Goal: Find specific page/section: Find specific page/section

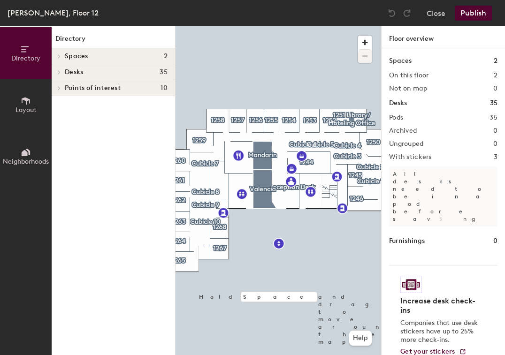
click at [78, 69] on span "Desks" at bounding box center [74, 72] width 18 height 8
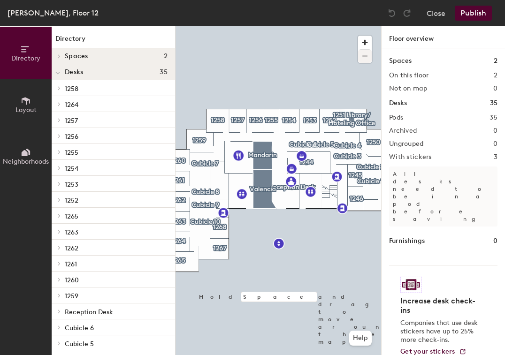
click at [75, 72] on span "Desks" at bounding box center [74, 72] width 18 height 8
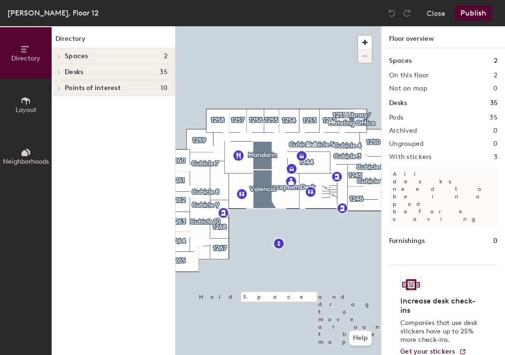
click at [115, 55] on h4 "Spaces 2" at bounding box center [116, 57] width 103 height 8
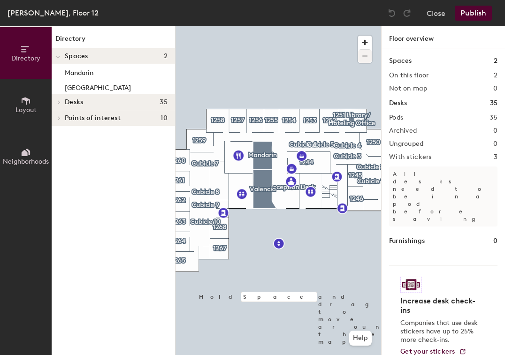
click at [101, 96] on div "Desks 35" at bounding box center [113, 102] width 123 height 16
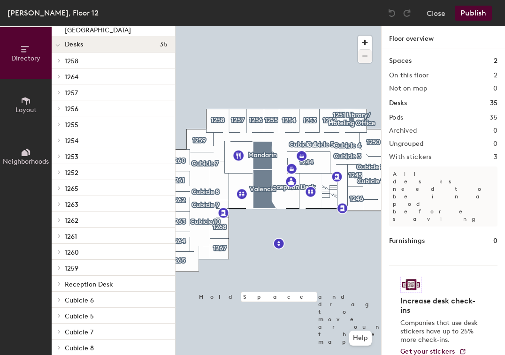
scroll to position [141, 0]
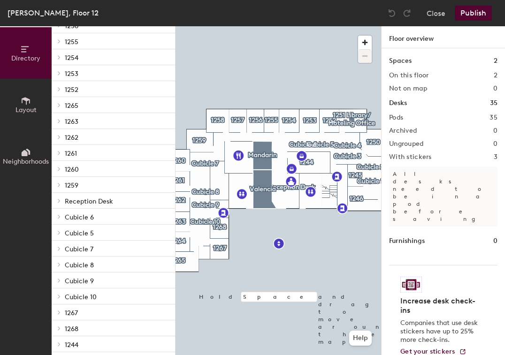
click at [89, 284] on span "Cubicle 9" at bounding box center [79, 281] width 29 height 8
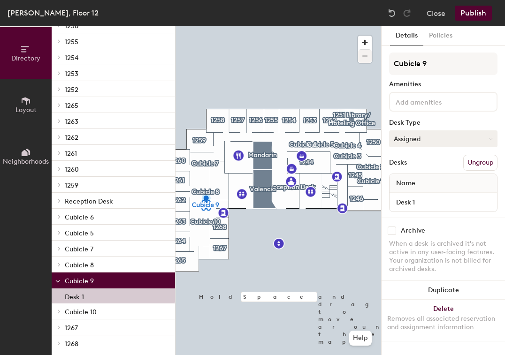
click at [454, 137] on button "Assigned" at bounding box center [443, 138] width 108 height 17
click at [130, 293] on div "Desk 1" at bounding box center [113, 295] width 123 height 15
